Goal: Task Accomplishment & Management: Manage account settings

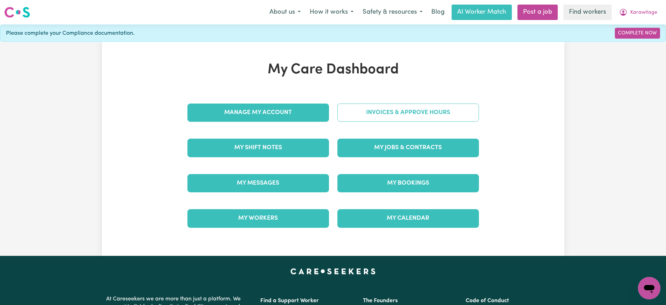
click at [431, 108] on link "Invoices & Approve Hours" at bounding box center [409, 112] width 142 height 18
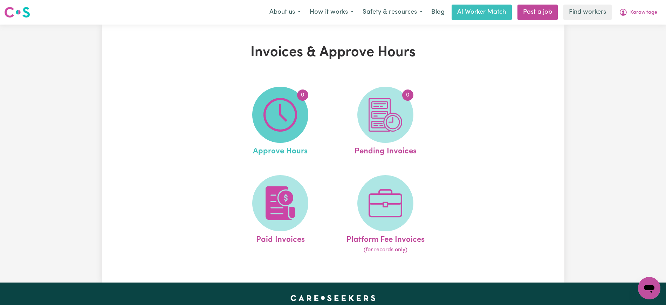
click at [258, 108] on span "0" at bounding box center [280, 115] width 56 height 56
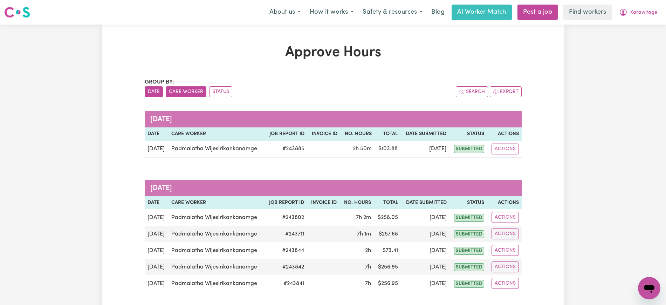
click at [193, 91] on button "Care Worker" at bounding box center [186, 91] width 41 height 11
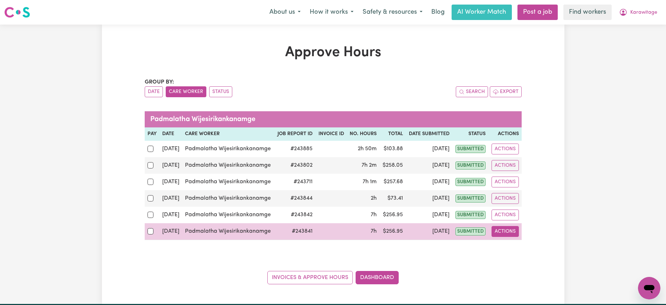
drag, startPoint x: 501, startPoint y: 232, endPoint x: 508, endPoint y: 234, distance: 6.8
click at [502, 232] on button "Actions" at bounding box center [505, 231] width 27 height 11
click at [516, 245] on link "View Job Report" at bounding box center [522, 247] width 60 height 14
select select "pm"
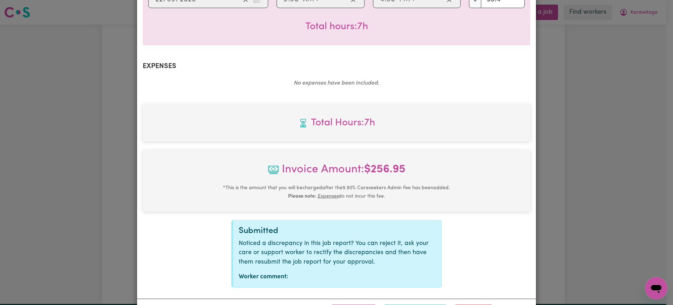
scroll to position [236, 0]
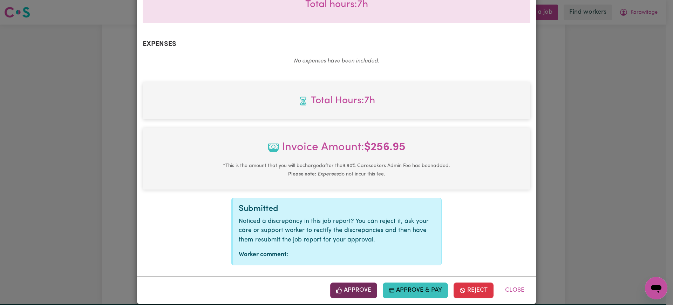
click at [361, 282] on button "Approve" at bounding box center [353, 289] width 47 height 15
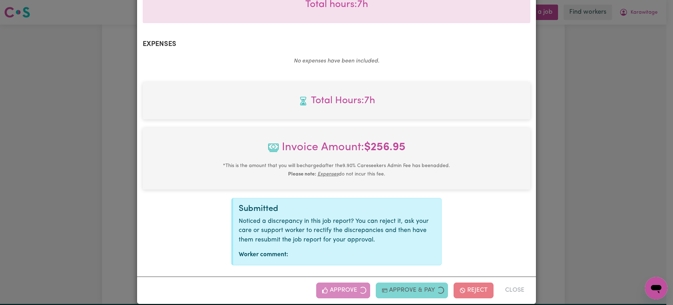
click at [602, 213] on div "Job Report # 243841 - [PERSON_NAME] Summary Job report # 243841 Client name: Ka…" at bounding box center [336, 152] width 673 height 305
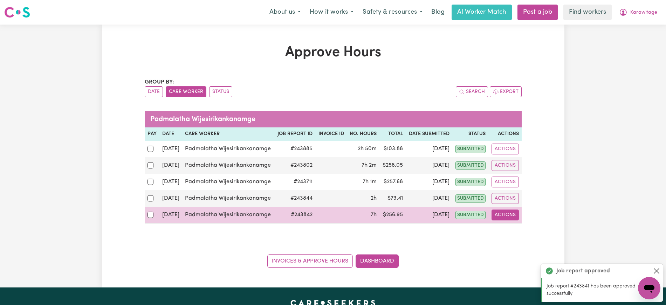
click at [505, 212] on button "Actions" at bounding box center [505, 214] width 27 height 11
click at [518, 231] on link "View Job Report" at bounding box center [522, 231] width 60 height 14
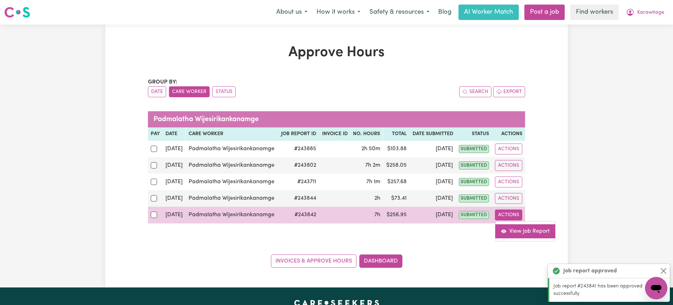
select select "pm"
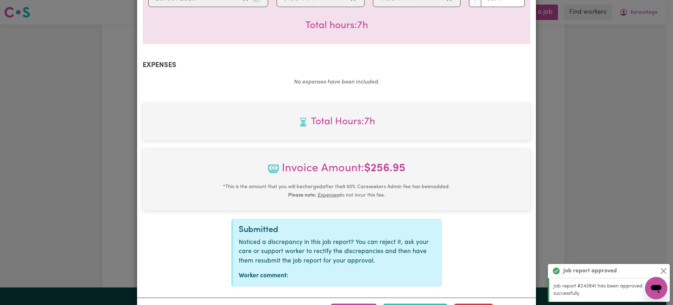
scroll to position [219, 0]
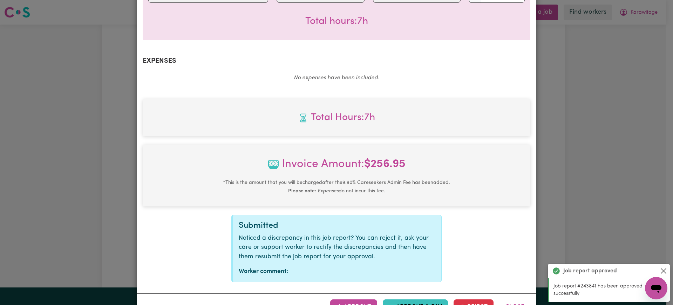
drag, startPoint x: 348, startPoint y: 297, endPoint x: 363, endPoint y: 292, distance: 15.4
click at [348, 299] on button "Approve" at bounding box center [353, 306] width 47 height 15
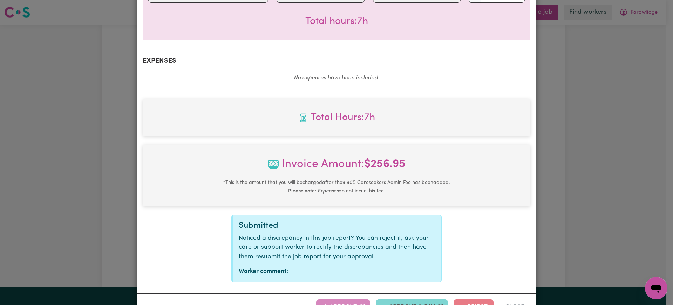
click at [621, 212] on div "Job Report # 243842 - [PERSON_NAME] Summary Job report # 243842 Client name: Ka…" at bounding box center [336, 152] width 673 height 305
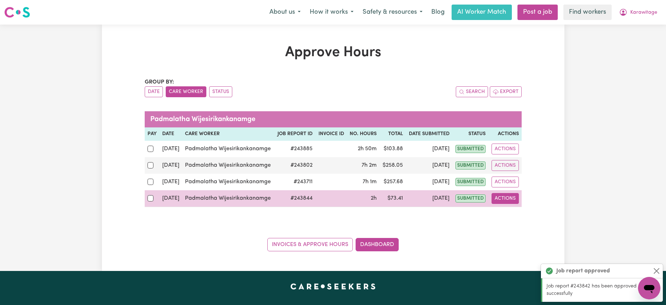
click at [505, 198] on button "Actions" at bounding box center [505, 198] width 27 height 11
click at [512, 210] on link "View Job Report" at bounding box center [522, 215] width 60 height 14
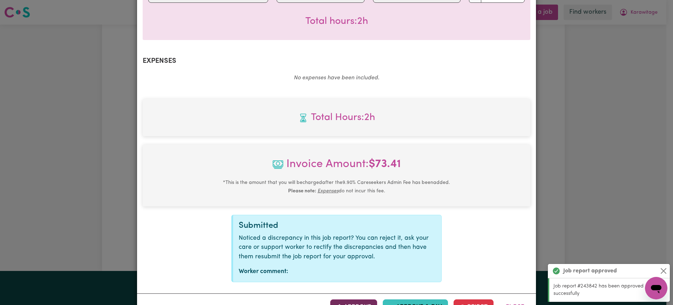
click at [359, 299] on button "Approve" at bounding box center [353, 306] width 47 height 15
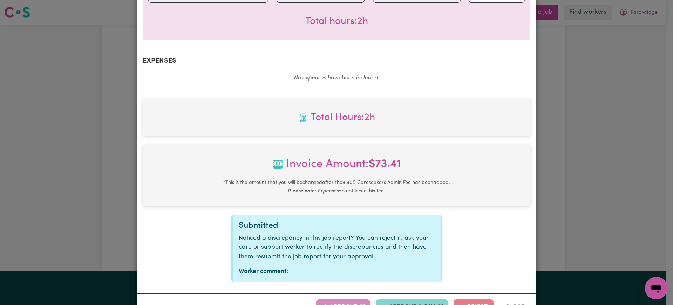
click at [581, 181] on div "Job Report # 243844 - [PERSON_NAME] Summary Job report # 243844 Client name: Ka…" at bounding box center [336, 152] width 673 height 305
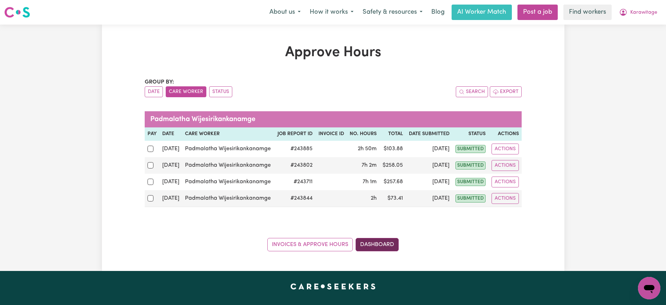
click at [374, 245] on link "Dashboard" at bounding box center [377, 244] width 43 height 13
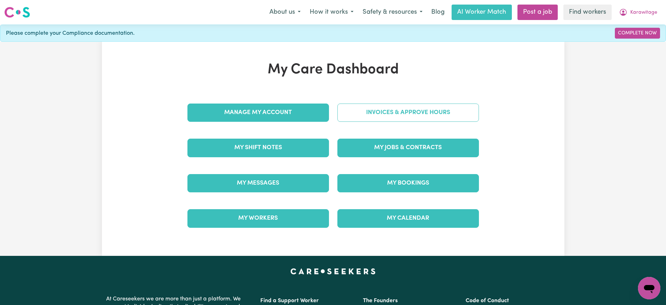
click at [378, 103] on link "Invoices & Approve Hours" at bounding box center [409, 112] width 142 height 18
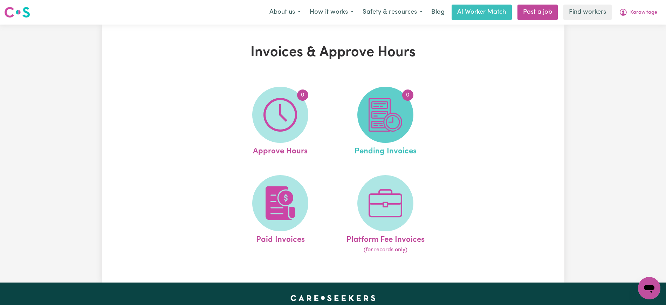
click at [382, 110] on img at bounding box center [386, 115] width 34 height 34
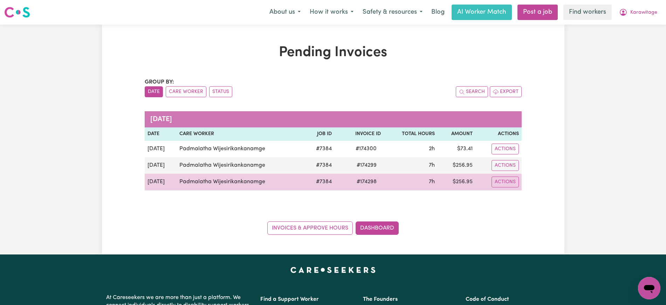
click at [366, 184] on span "# 174298" at bounding box center [367, 181] width 28 height 8
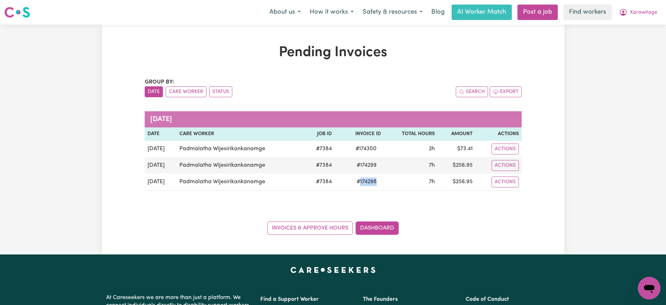
copy span "174298"
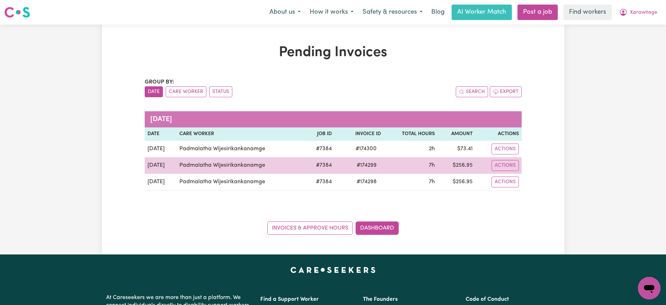
click at [367, 164] on span "# 174299" at bounding box center [367, 165] width 28 height 8
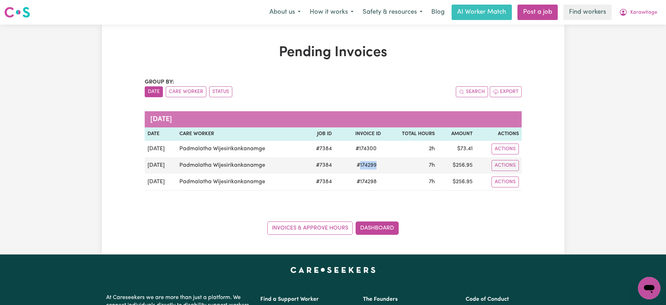
copy span "174299"
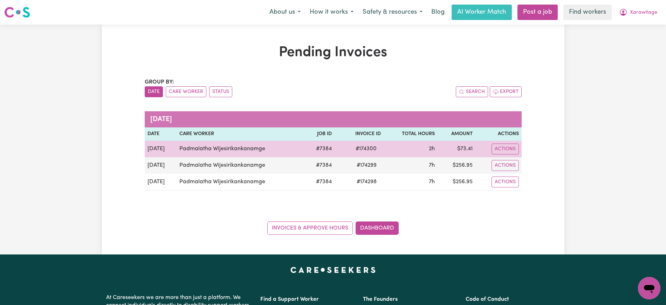
click at [372, 150] on span "# 174300" at bounding box center [366, 148] width 29 height 8
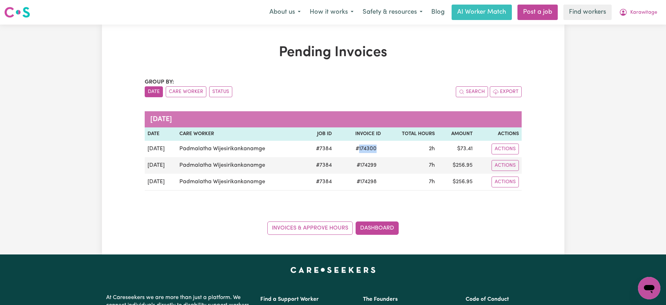
copy span "174300"
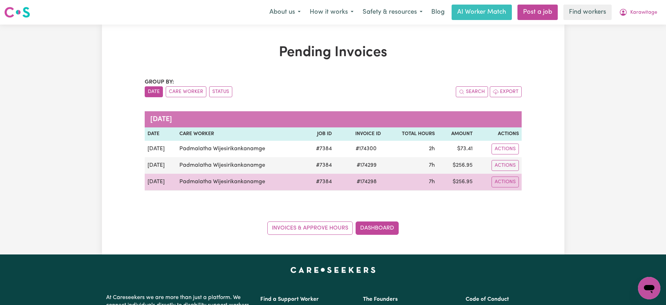
click at [463, 184] on td "$ 256.95" at bounding box center [457, 182] width 38 height 17
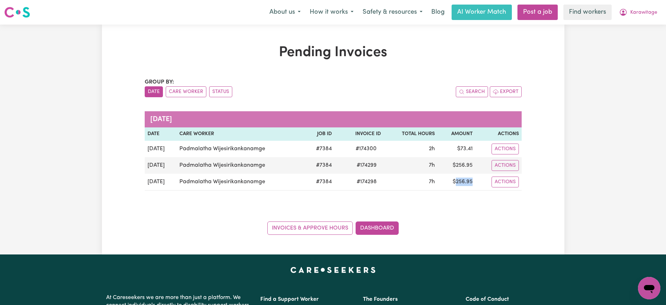
copy td "256.95"
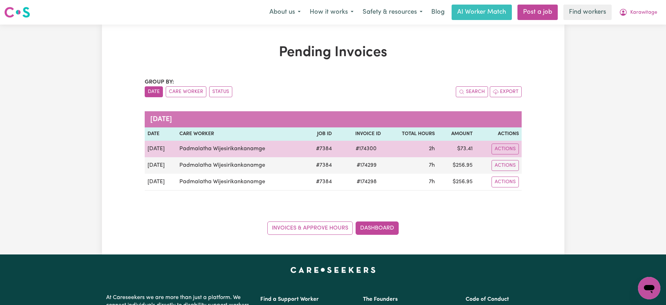
click at [468, 148] on td "$ 73.41" at bounding box center [457, 149] width 38 height 16
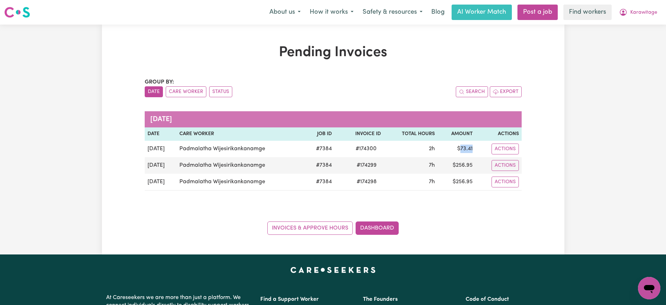
copy td "73.41"
drag, startPoint x: 624, startPoint y: 9, endPoint x: 622, endPoint y: 18, distance: 8.3
click at [624, 9] on icon "My Account" at bounding box center [623, 12] width 7 height 7
click at [620, 34] on link "Logout" at bounding box center [633, 40] width 55 height 13
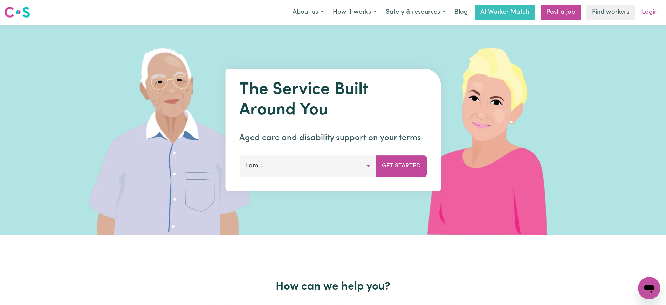
click at [656, 11] on link "Login" at bounding box center [650, 12] width 24 height 15
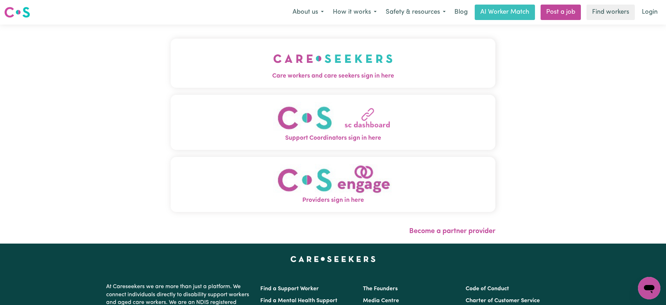
click at [285, 79] on span "Care workers and care seekers sign in here" at bounding box center [333, 76] width 325 height 9
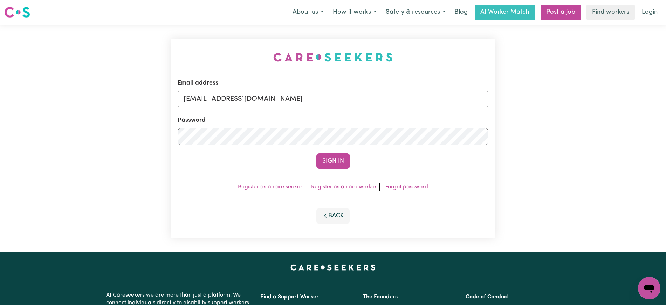
click at [209, 47] on div "Email address [EMAIL_ADDRESS][DOMAIN_NAME] Password Sign In Register as a care …" at bounding box center [332, 138] width 333 height 227
drag, startPoint x: 220, startPoint y: 98, endPoint x: 480, endPoint y: 64, distance: 261.7
click at [535, 103] on div "Email address [EMAIL_ADDRESS][DOMAIN_NAME] Password Sign In Register as a care …" at bounding box center [333, 138] width 666 height 227
type input "[EMAIL_ADDRESS][DOMAIN_NAME]"
click at [317, 153] on button "Sign In" at bounding box center [334, 160] width 34 height 15
